Goal: Information Seeking & Learning: Learn about a topic

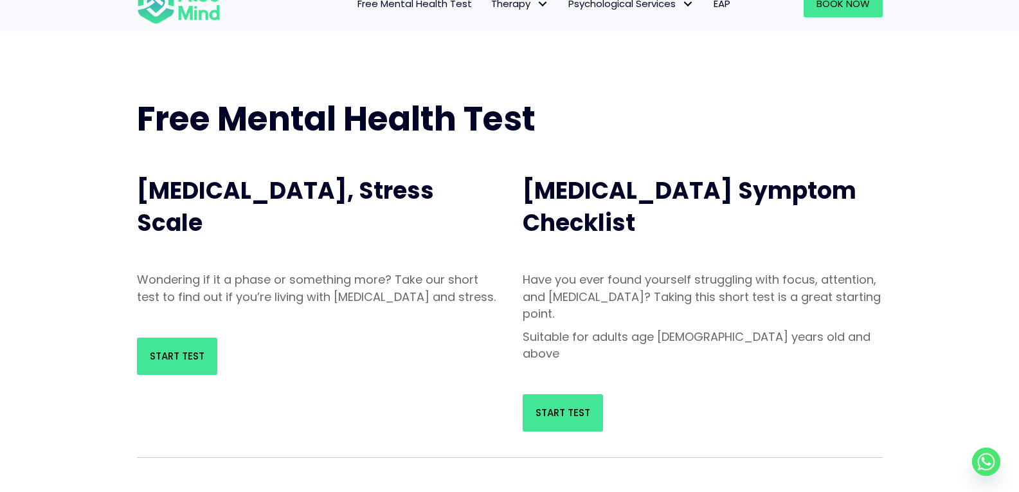
scroll to position [64, 0]
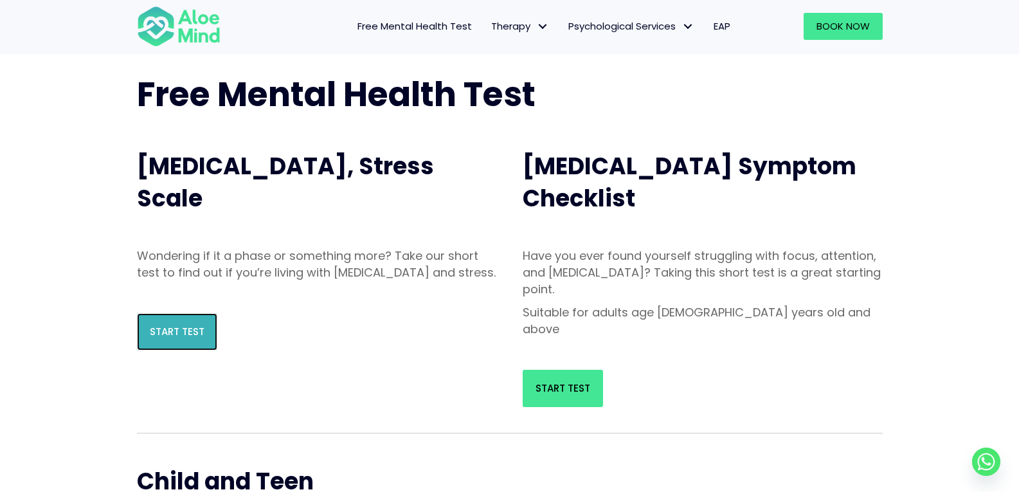
click at [167, 341] on link "Start Test" at bounding box center [177, 331] width 80 height 37
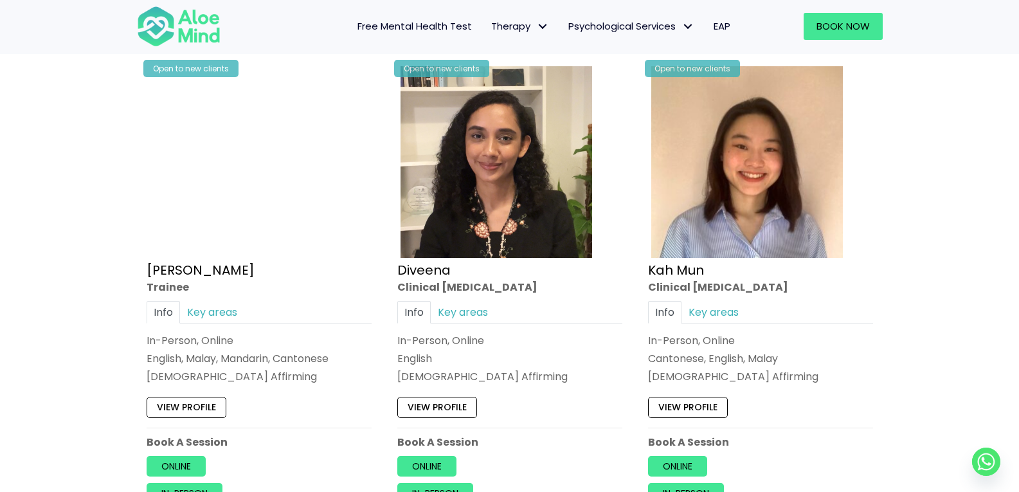
scroll to position [707, 0]
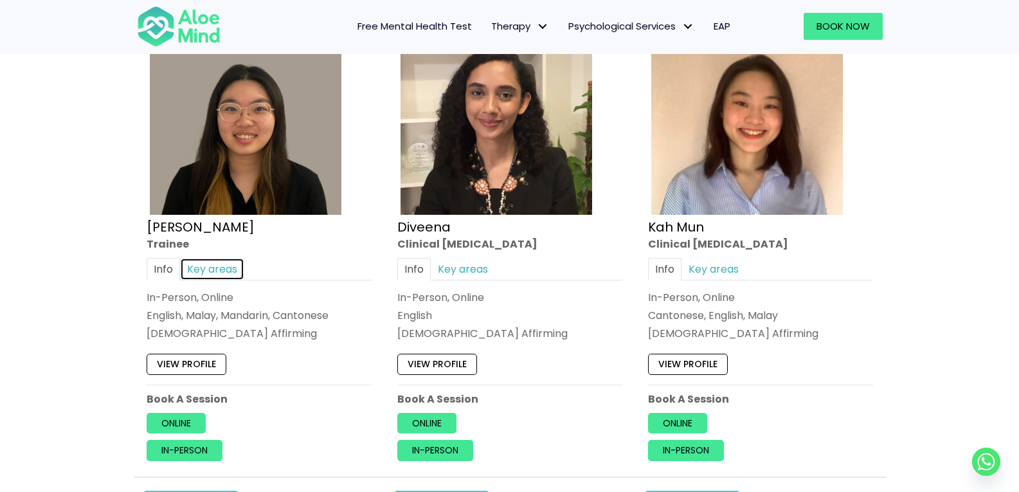
click at [235, 269] on link "Key areas" at bounding box center [212, 269] width 64 height 23
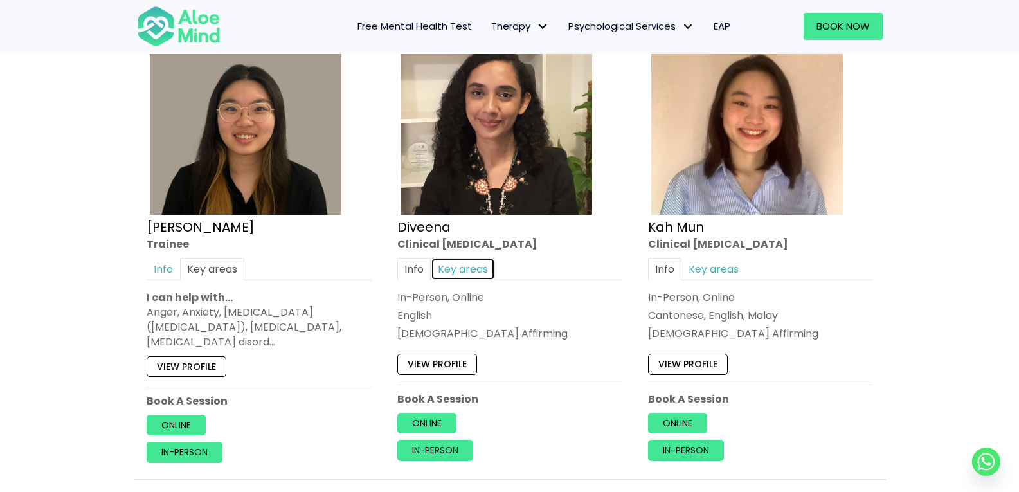
click at [457, 266] on link "Key areas" at bounding box center [463, 269] width 64 height 23
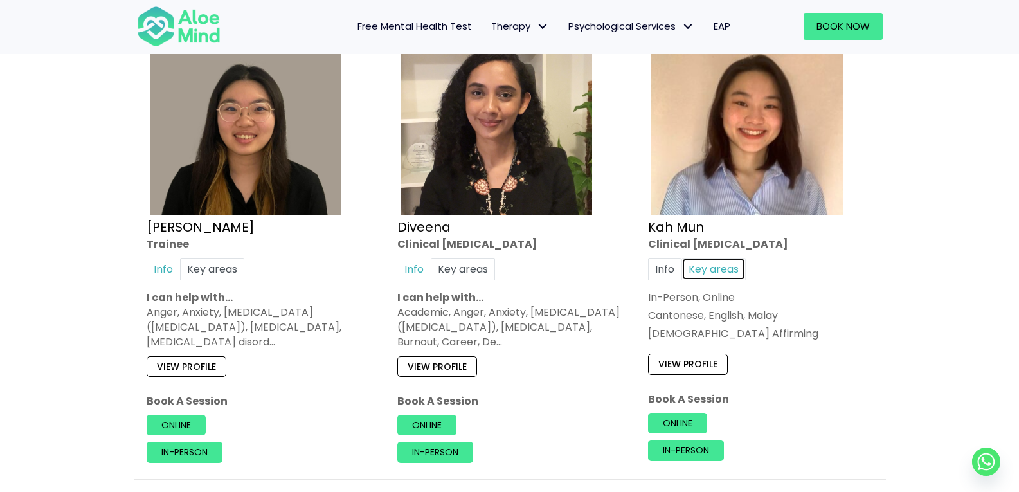
click at [722, 268] on link "Key areas" at bounding box center [714, 269] width 64 height 23
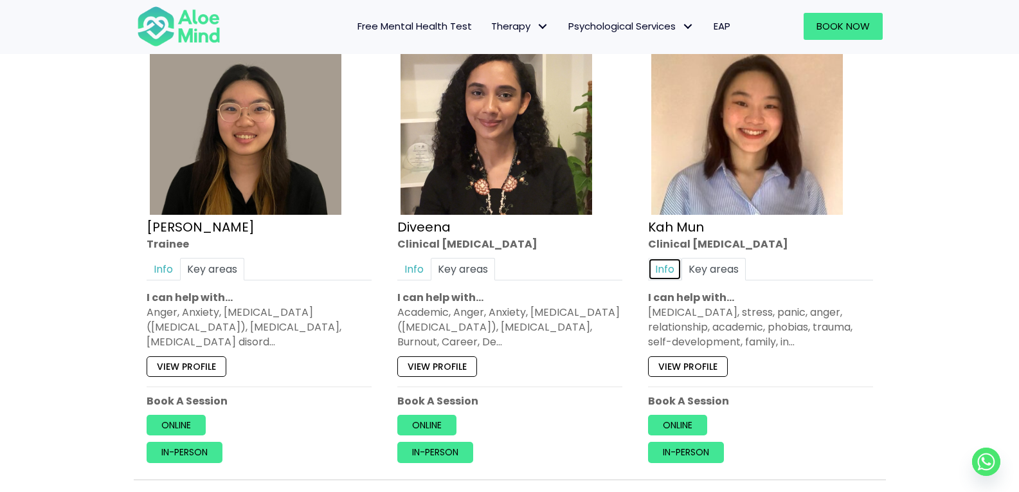
click at [657, 264] on link "Info" at bounding box center [664, 269] width 33 height 23
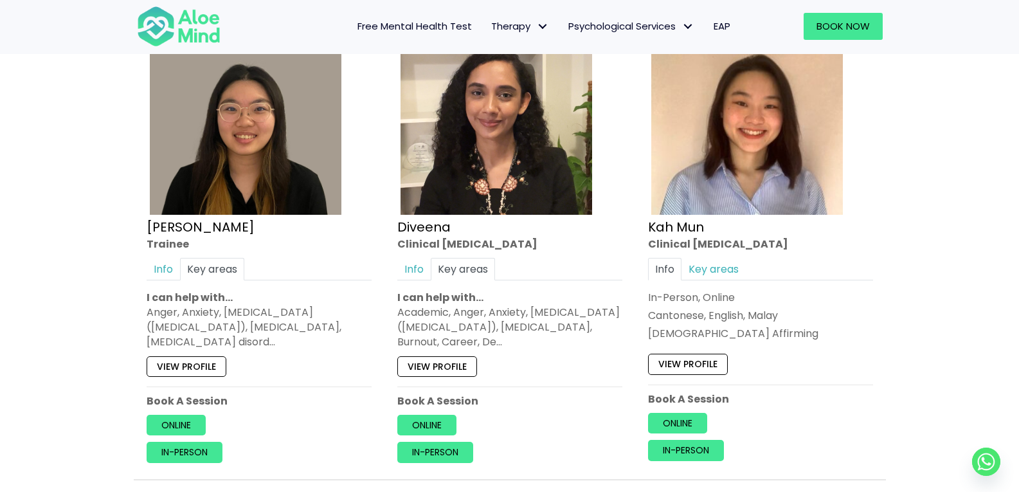
click at [390, 260] on div "Open to new clients Diveena Clinical psychologist Info Key areas In-Person, Onl…" at bounding box center [510, 241] width 244 height 462
click at [427, 260] on link "Info" at bounding box center [413, 269] width 33 height 23
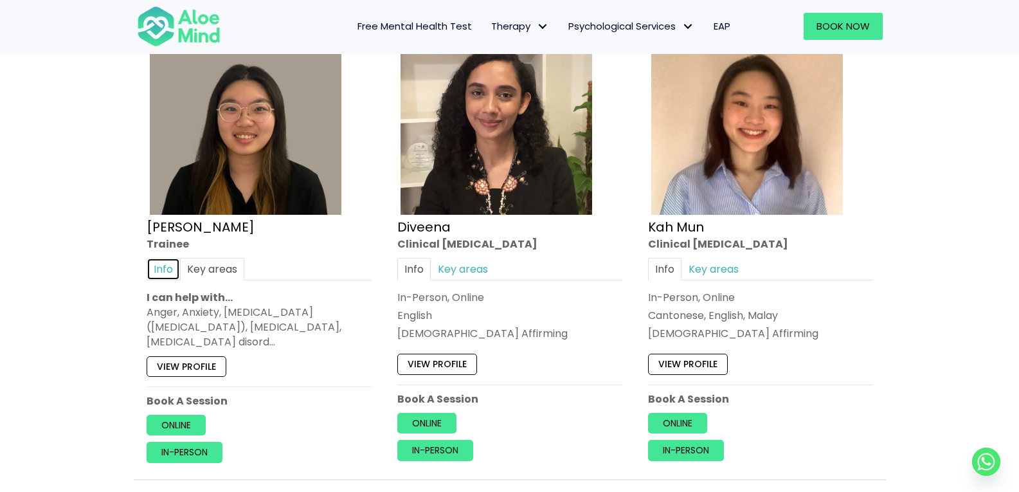
click at [149, 264] on link "Info" at bounding box center [163, 269] width 33 height 23
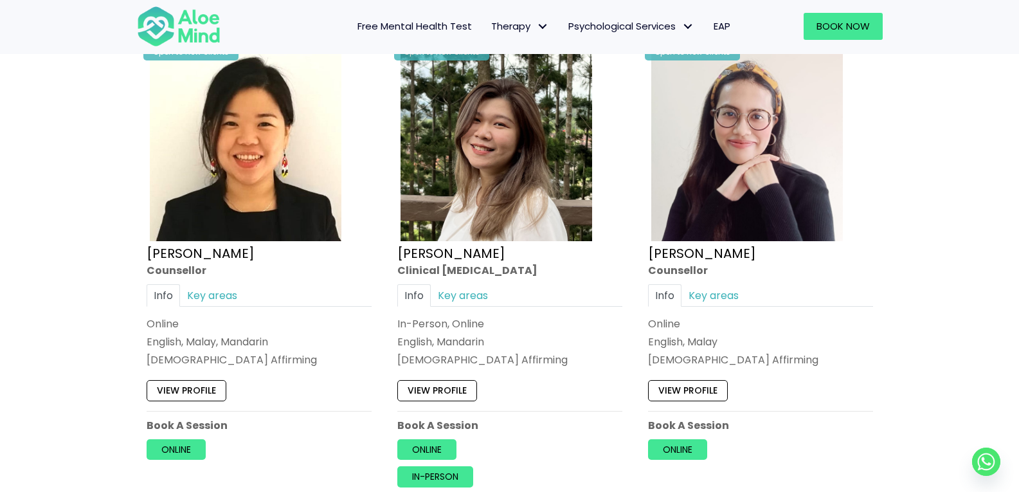
scroll to position [2251, 0]
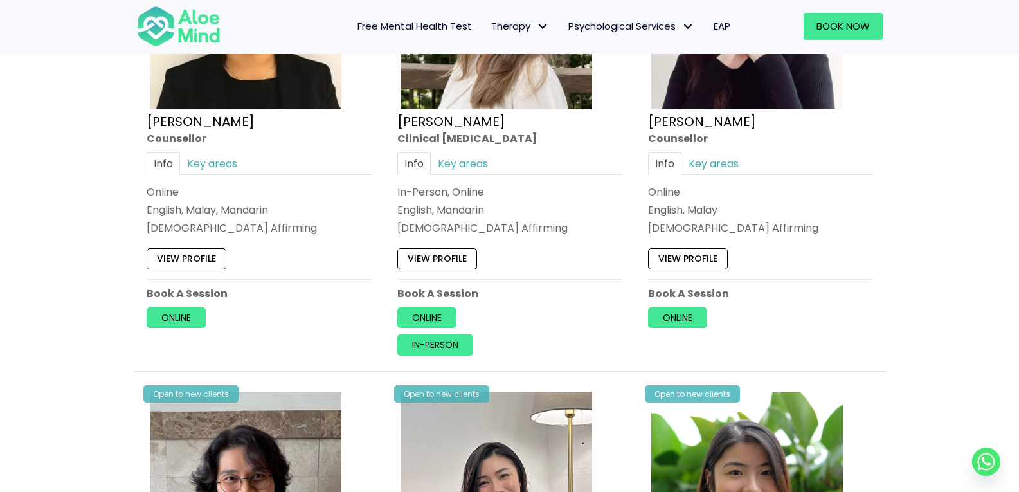
click at [448, 26] on span "Free Mental Health Test" at bounding box center [415, 26] width 114 height 14
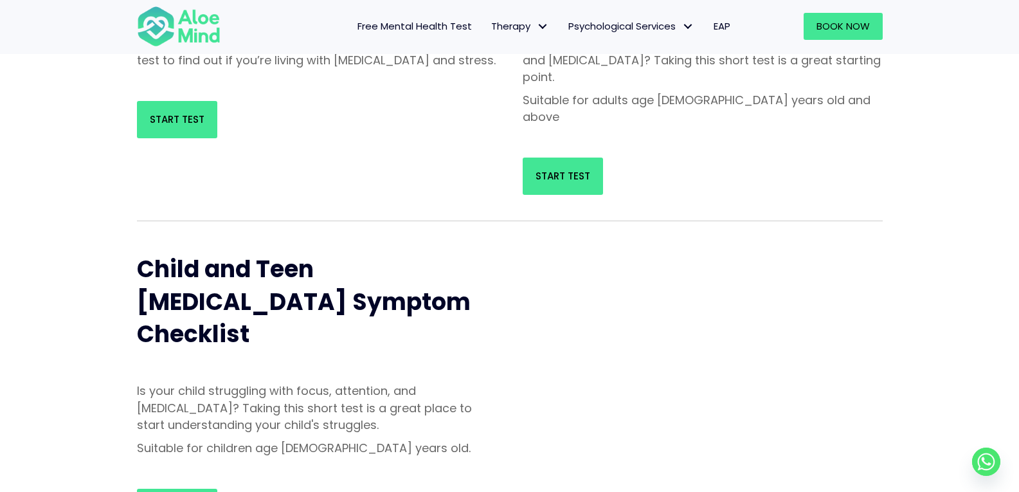
scroll to position [386, 0]
